Goal: Information Seeking & Learning: Find specific fact

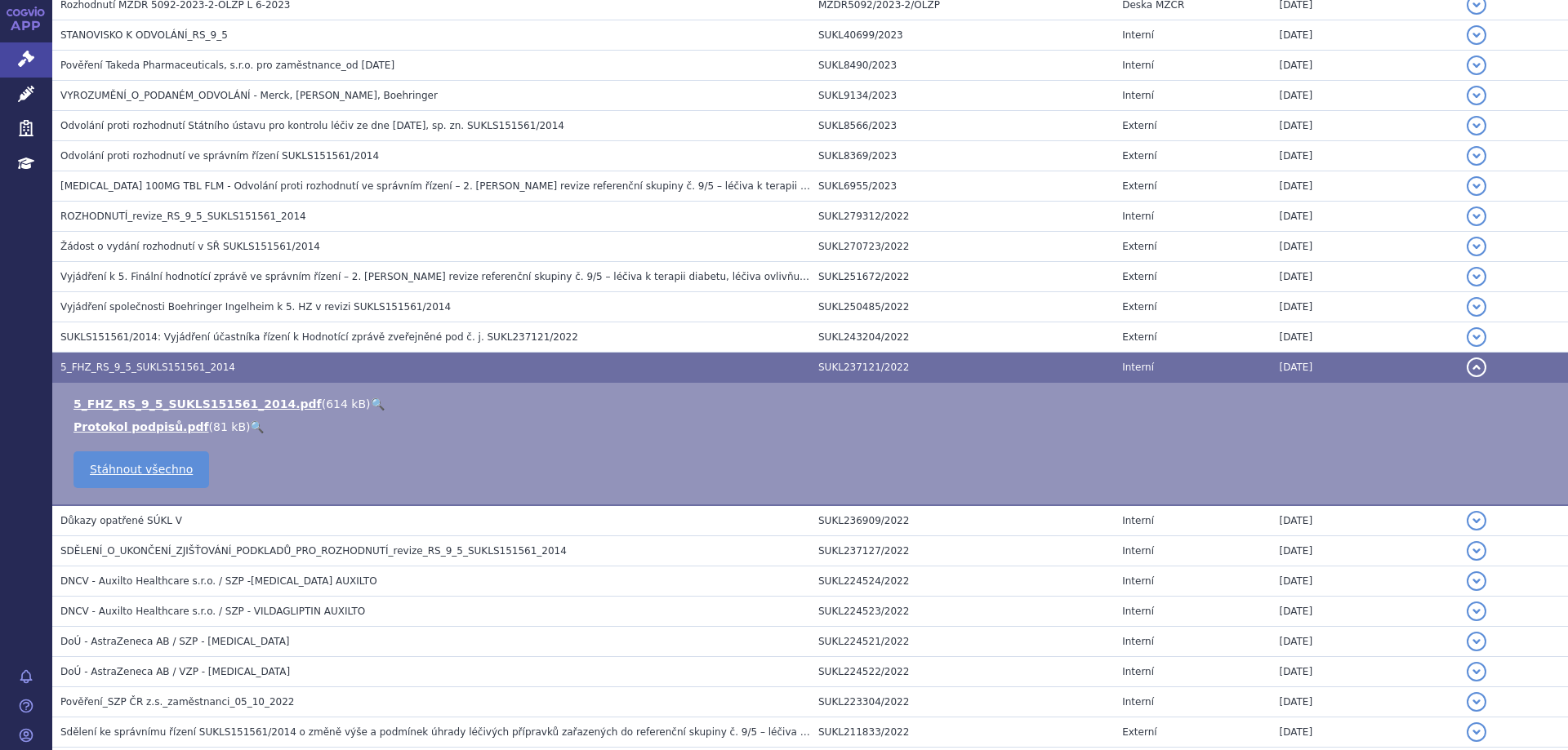
scroll to position [200, 0]
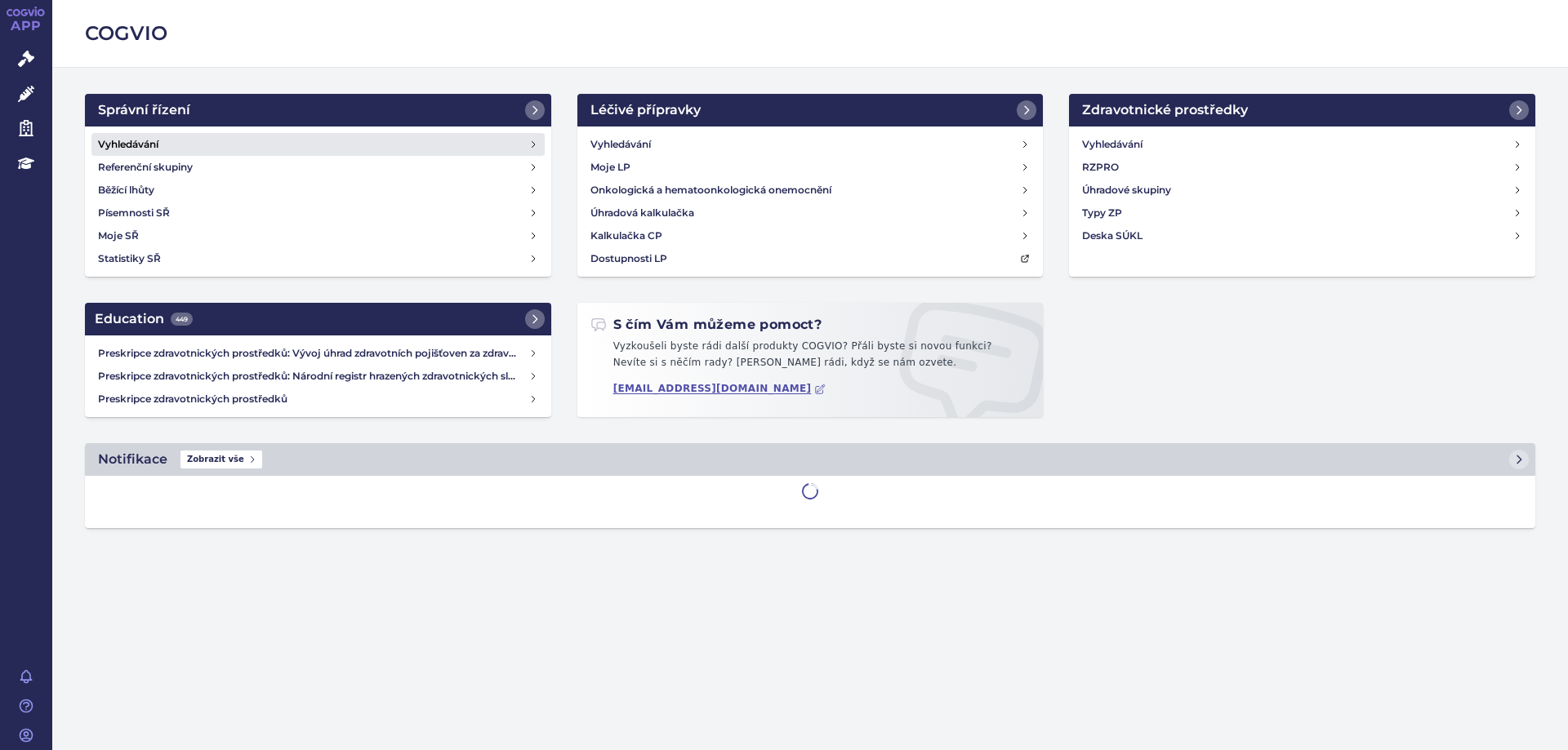
click at [149, 151] on h4 "Vyhledávání" at bounding box center [128, 144] width 61 height 17
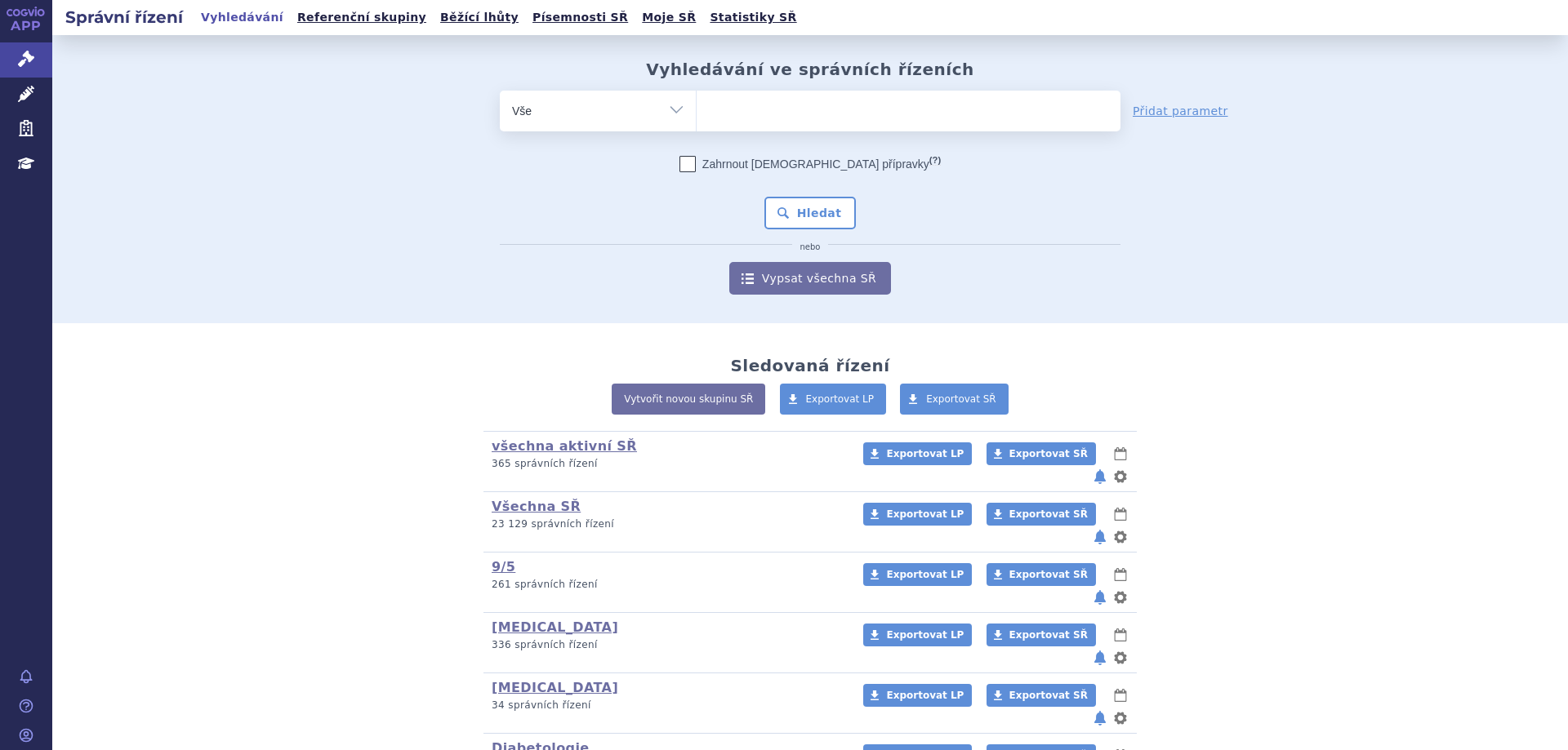
click at [755, 125] on ul at bounding box center [908, 107] width 424 height 34
click at [696, 125] on select at bounding box center [696, 110] width 1 height 41
type input "fi"
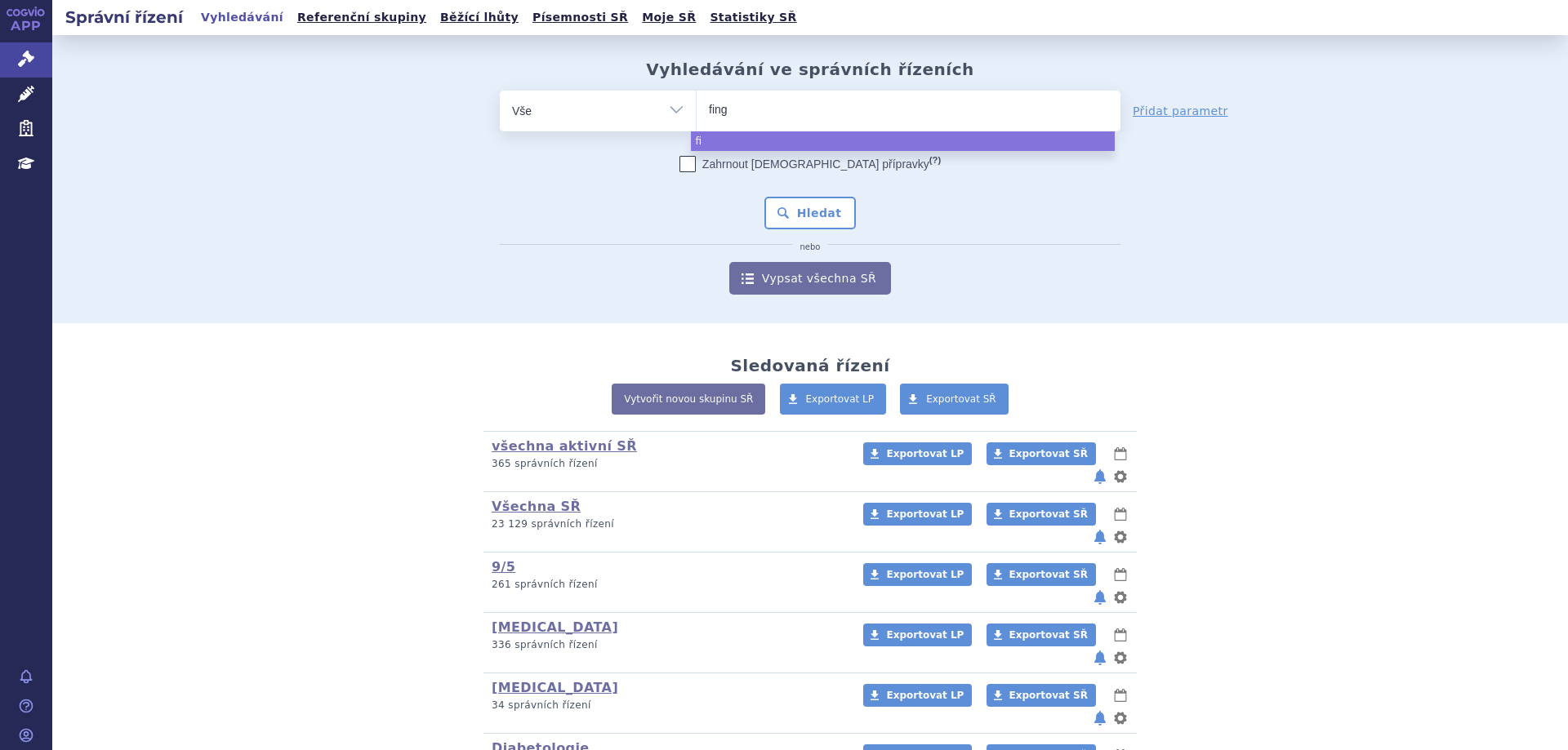
type input "fingo"
type input "fingol"
select select "fingol"
click at [785, 214] on button "Hledat" at bounding box center [810, 212] width 92 height 32
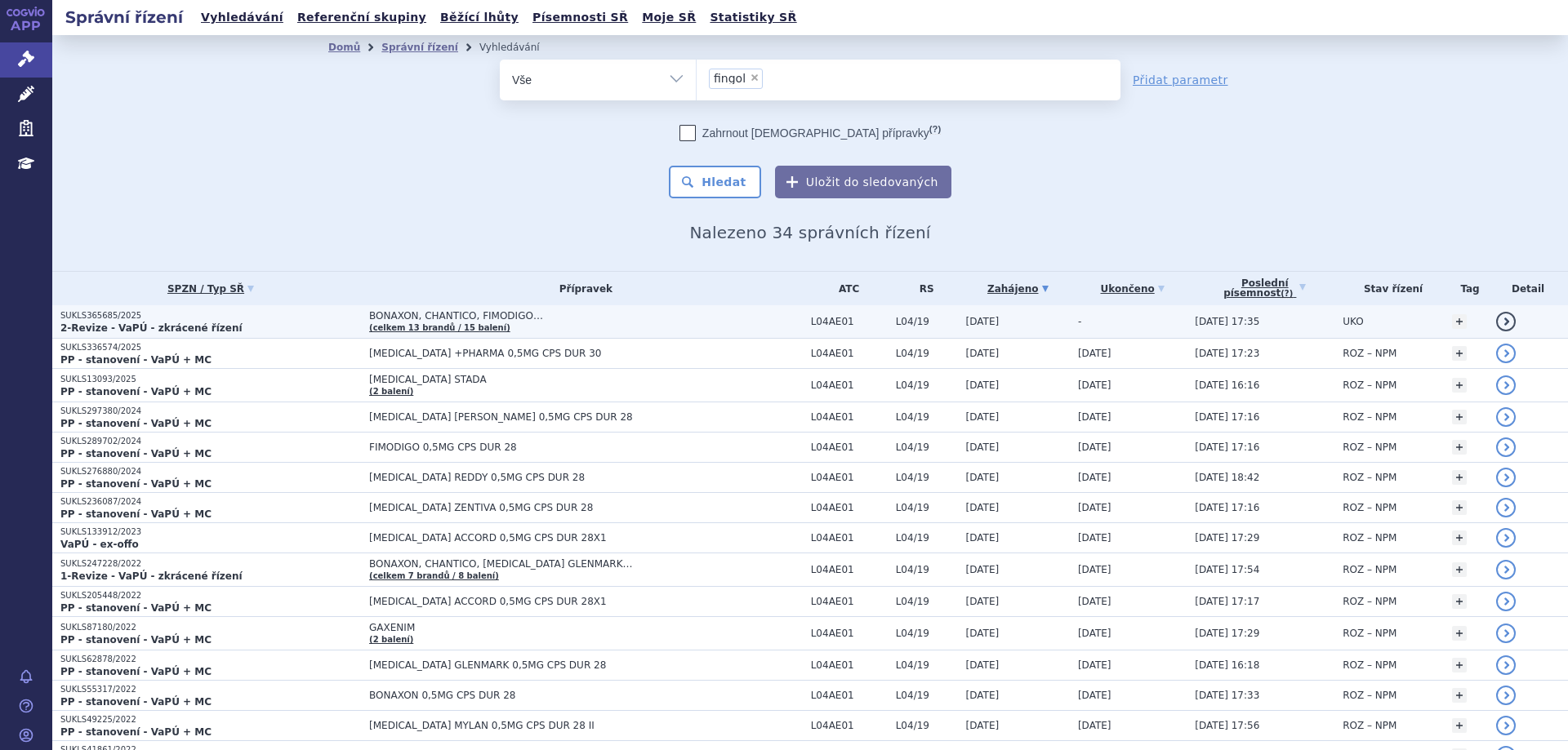
click at [100, 315] on p "SUKLS365685/2025" at bounding box center [211, 316] width 300 height 12
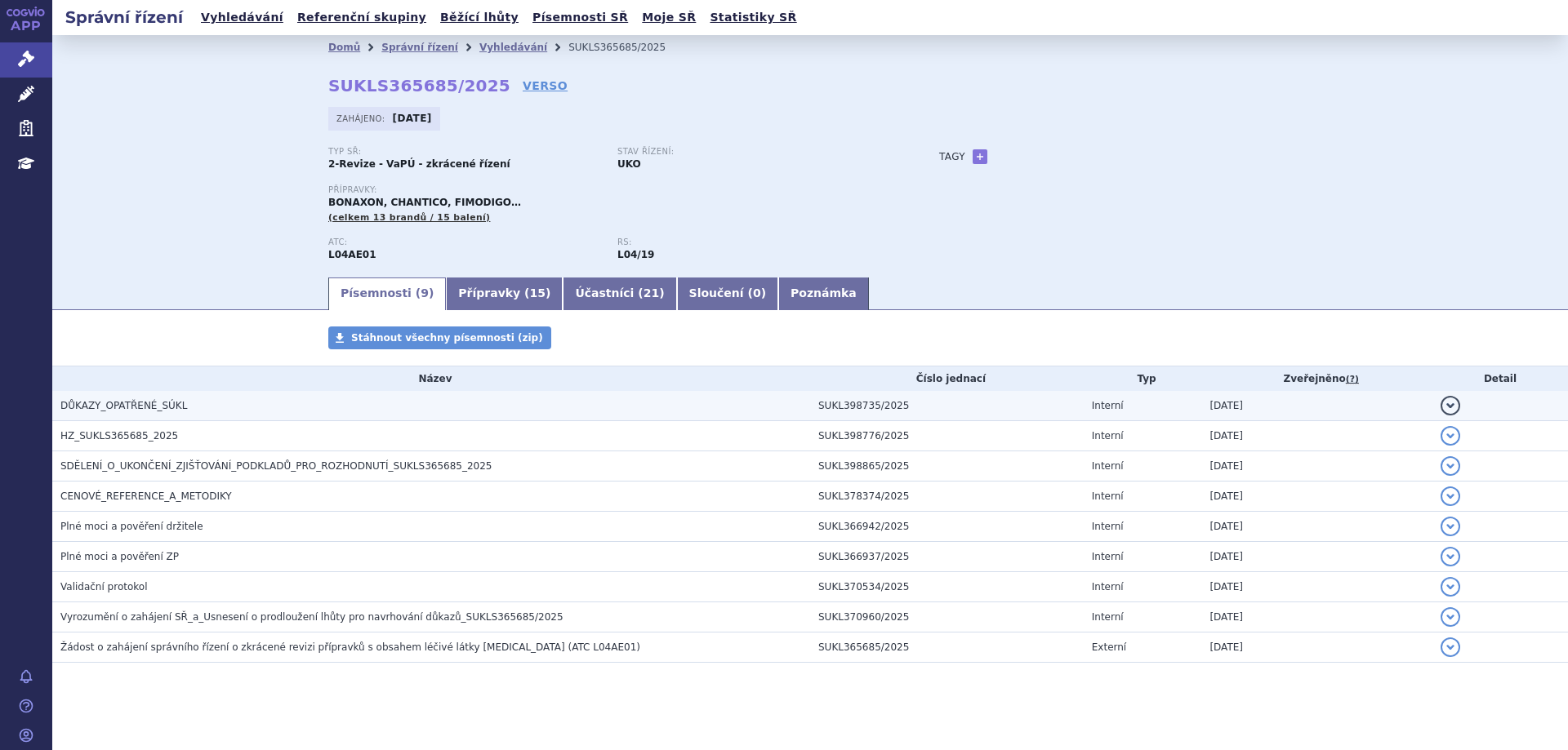
scroll to position [11, 0]
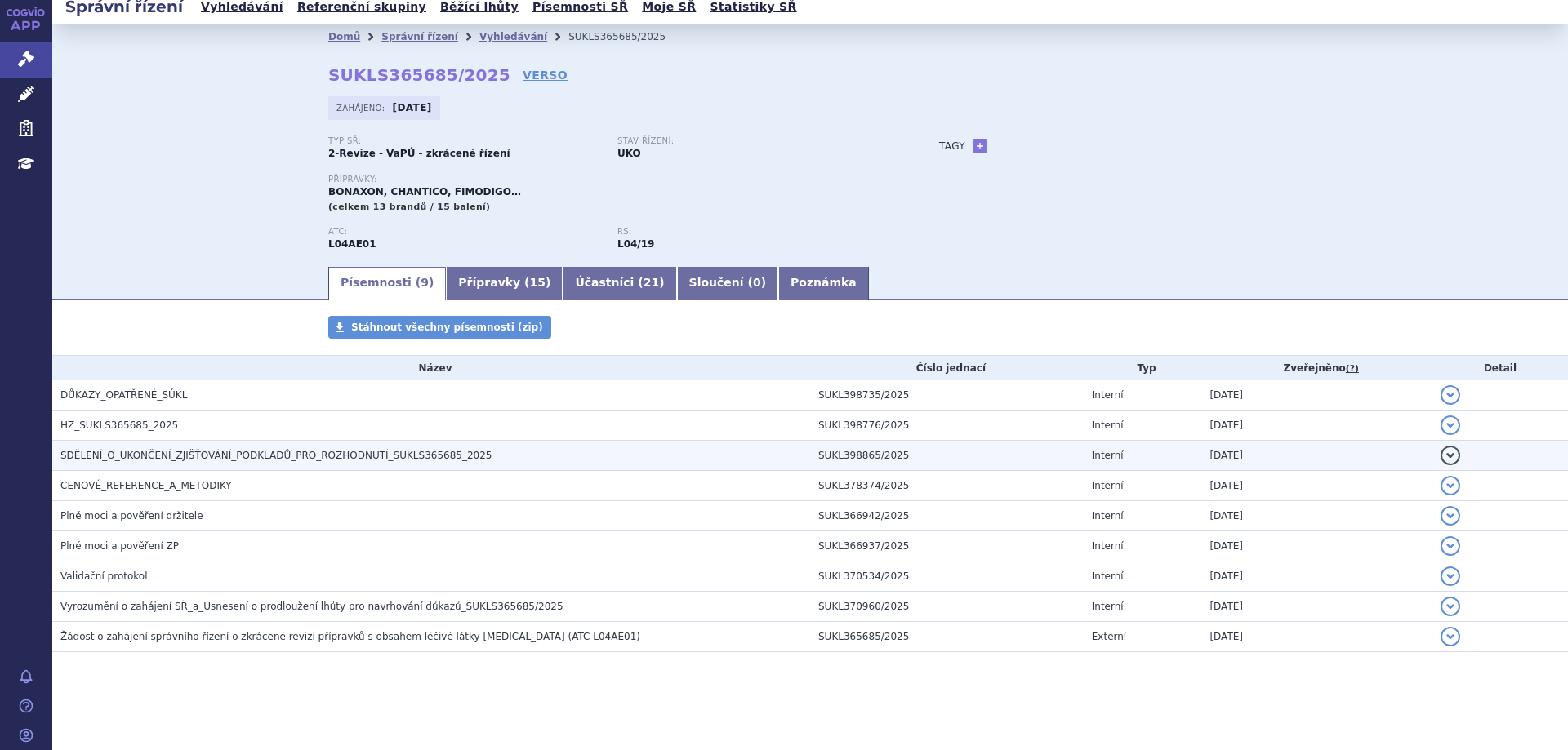
click at [186, 457] on span "SDĚLENÍ_O_UKONČENÍ_ZJIŠŤOVÁNÍ_PODKLADŮ_PRO_ROZHODNUTÍ_SUKLS365685_2025" at bounding box center [276, 455] width 431 height 12
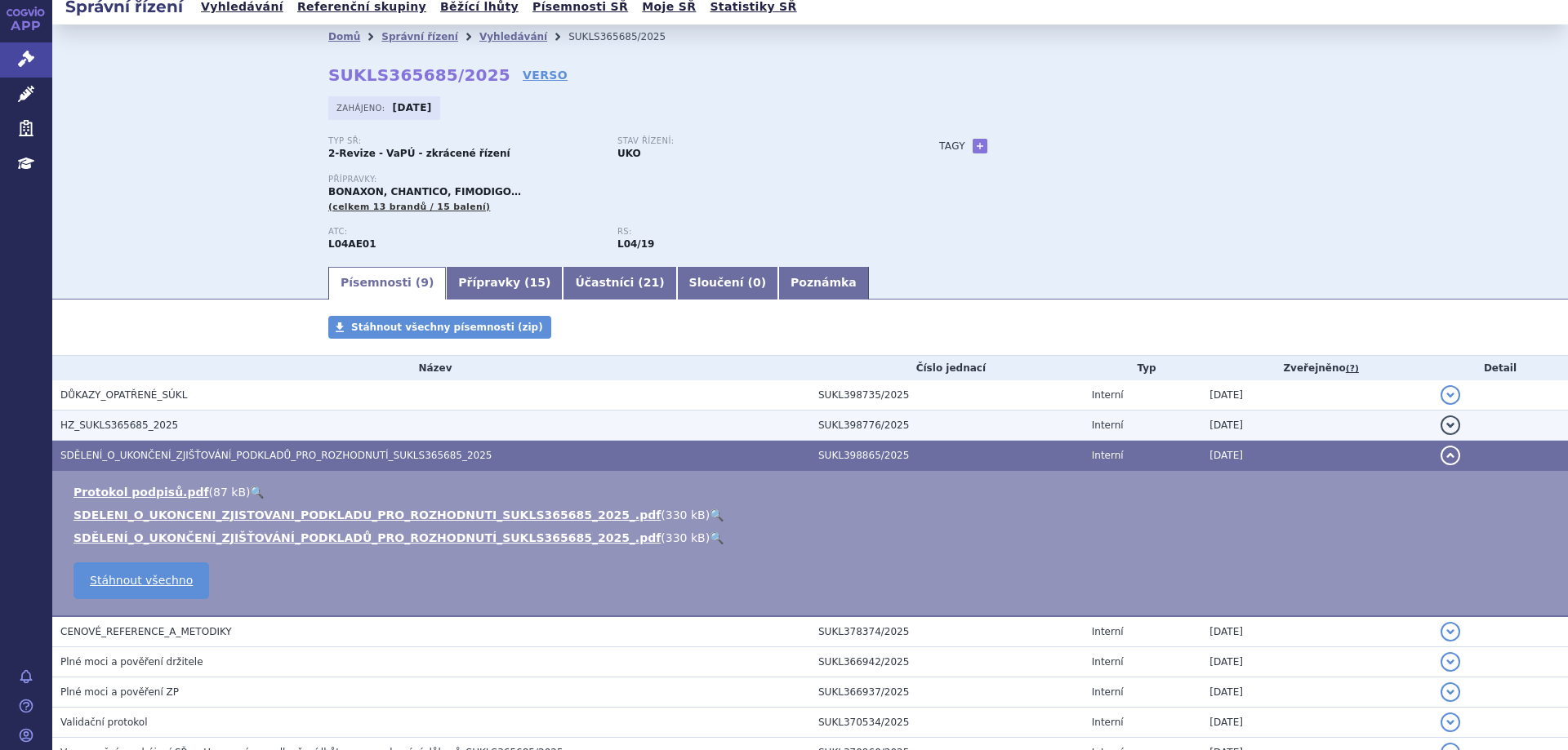
click at [126, 422] on span "HZ_SUKLS365685_2025" at bounding box center [120, 426] width 118 height 12
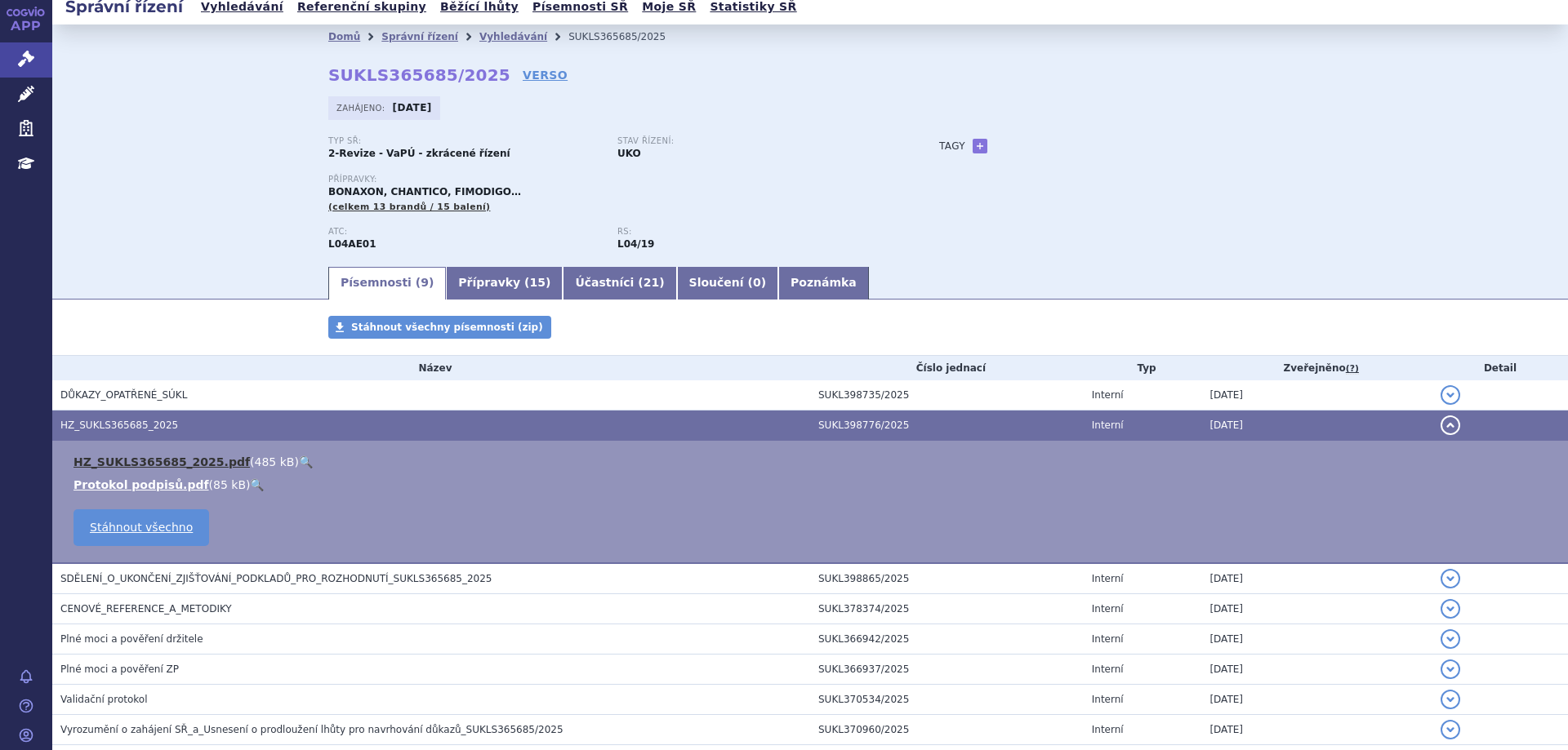
click at [145, 465] on link "HZ_SUKLS365685_2025.pdf" at bounding box center [162, 462] width 177 height 13
